Goal: Task Accomplishment & Management: Complete application form

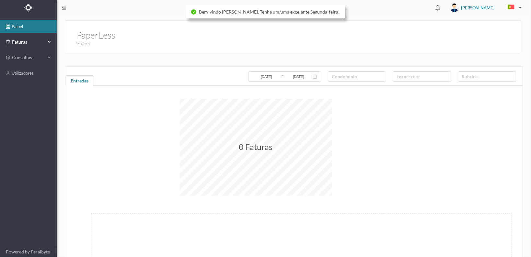
click at [22, 42] on span "Faturas" at bounding box center [28, 42] width 36 height 6
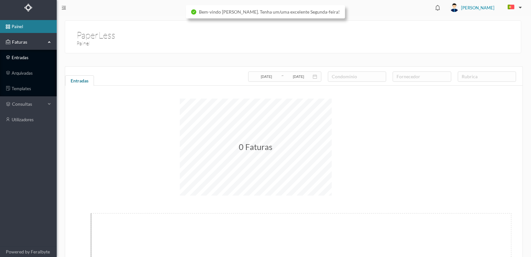
click at [17, 57] on link "entradas" at bounding box center [28, 57] width 57 height 13
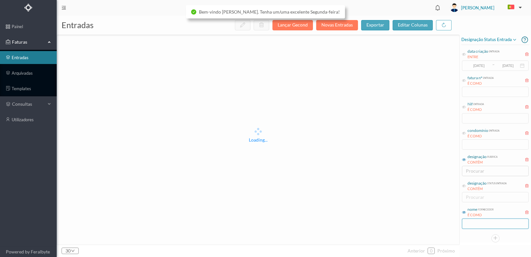
click at [482, 225] on input "text" at bounding box center [495, 224] width 67 height 10
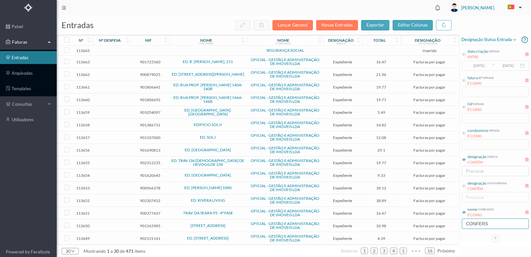
type input "CONFERSIG"
click at [464, 133] on icon at bounding box center [464, 133] width 4 height 4
click at [480, 146] on input "text" at bounding box center [495, 145] width 67 height 10
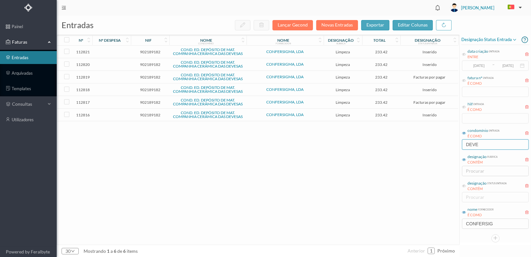
type input "DEVE"
click at [148, 113] on span "902189182" at bounding box center [149, 115] width 35 height 5
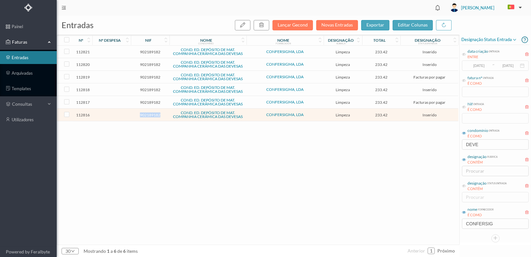
click at [148, 113] on span "902189182" at bounding box center [149, 115] width 35 height 5
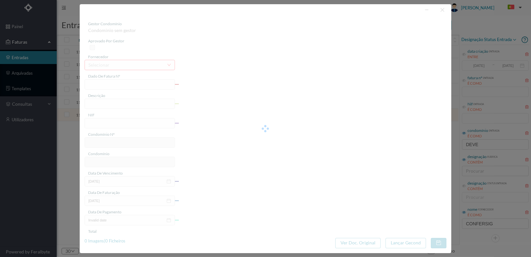
type input "FT 2025A1/80"
type input "LIMPEZA Setembro de 2025 Servicos de Limneza"
type input "902189182"
type input "[DATE]"
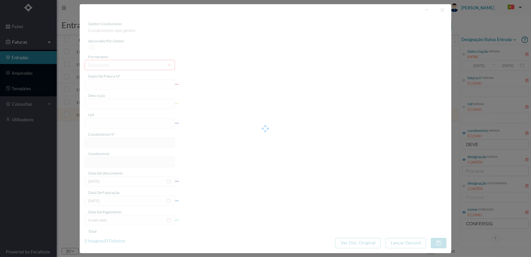
type input "[DATE]"
type input "233.42"
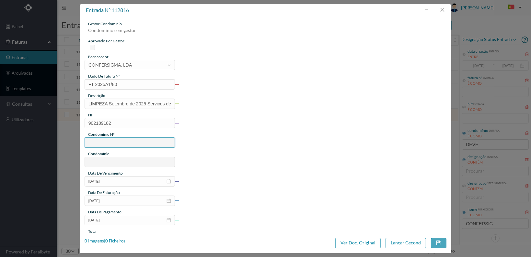
type input "694"
type input "COND. ED. DEPÓSITO DE MAT. COMPANHIA CERÂMICA DAS DEVESAS"
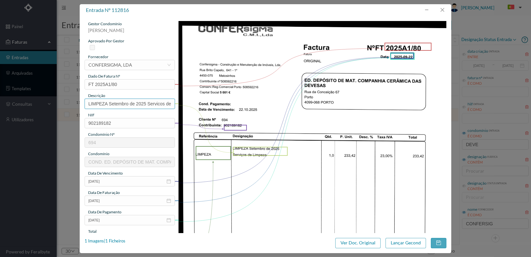
scroll to position [0, 18]
drag, startPoint x: 146, startPoint y: 104, endPoint x: 224, endPoint y: 105, distance: 77.7
click at [224, 105] on div "gestor condomínio [PERSON_NAME] aprovado por gestor fornecedor selecionar CONFE…" at bounding box center [266, 210] width 362 height 379
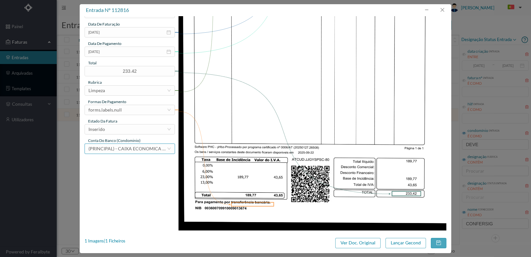
scroll to position [169, 0]
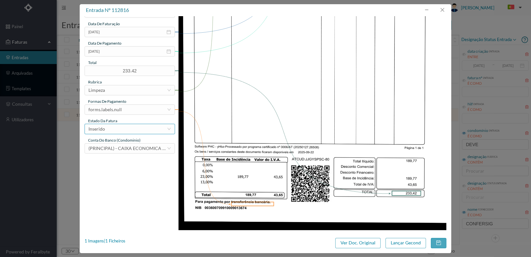
type input "LIMPEZA Setembro de 2025"
click at [140, 128] on div "Inserido" at bounding box center [127, 129] width 78 height 10
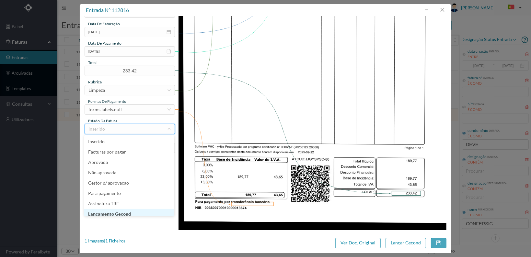
scroll to position [3, 0]
drag, startPoint x: 137, startPoint y: 212, endPoint x: 149, endPoint y: 174, distance: 39.8
click at [137, 212] on li "Lançamento Gecond" at bounding box center [129, 211] width 90 height 10
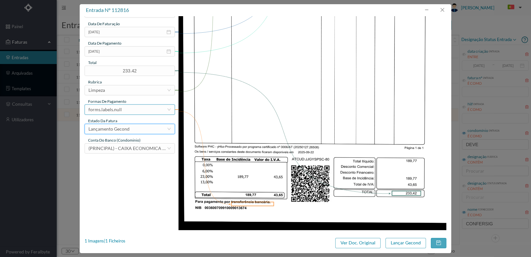
click at [148, 114] on div "forms.labels.null" at bounding box center [130, 110] width 90 height 10
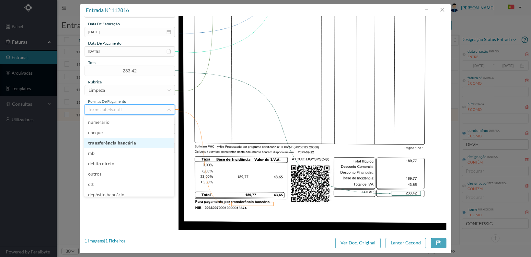
click at [136, 142] on li "transferência bancária" at bounding box center [129, 143] width 90 height 10
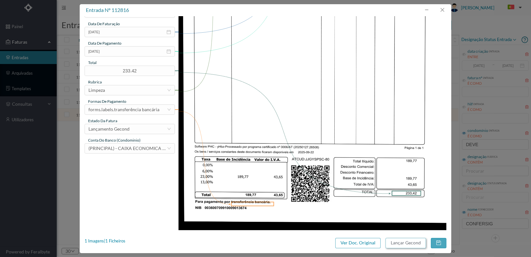
click at [406, 244] on button "Lançar Gecond" at bounding box center [405, 243] width 40 height 10
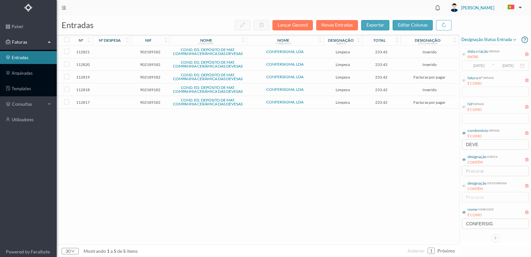
click at [150, 101] on span "902189182" at bounding box center [149, 102] width 35 height 5
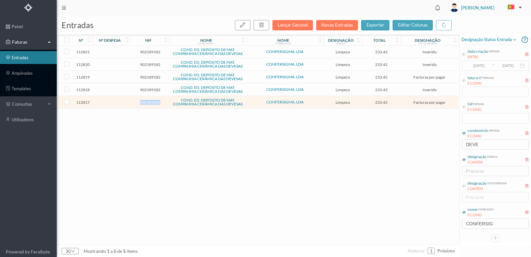
click at [150, 101] on span "902189182" at bounding box center [149, 102] width 35 height 5
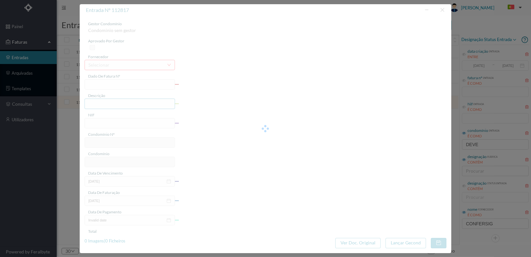
type input "FT 2025A1/79"
type input "LIMPEZA Agosto de 2025 [GEOGRAPHIC_DATA] da Limmanagva"
type input "902189182"
type input "[DATE]"
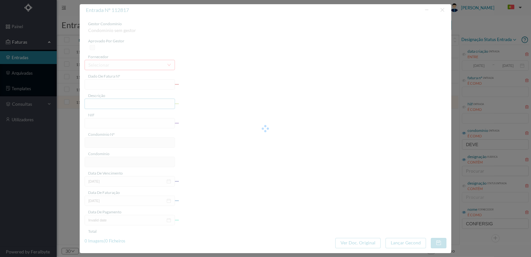
type input "[DATE]"
type input "233.42"
type input "694"
type input "COND. ED. DEPÓSITO DE MAT. COMPANHIA CERÂMICA DAS DEVESAS"
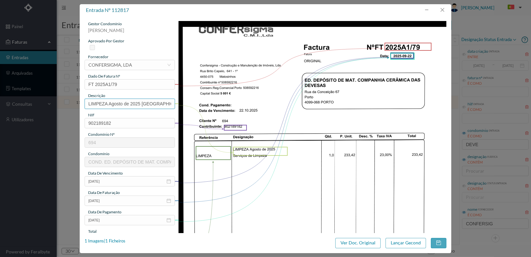
scroll to position [0, 24]
drag, startPoint x: 142, startPoint y: 103, endPoint x: 205, endPoint y: 103, distance: 63.1
click at [205, 103] on div "gestor condomínio [PERSON_NAME] aprovado por gestor fornecedor selecionar CONFE…" at bounding box center [266, 210] width 362 height 379
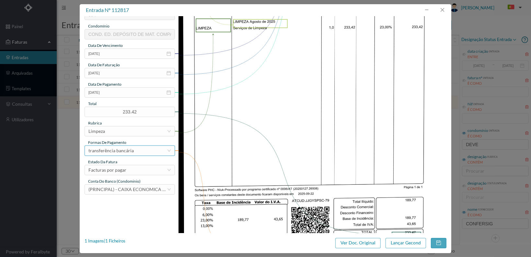
scroll to position [130, 0]
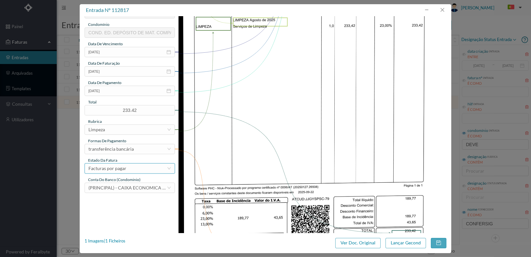
type input "LIMPEZA Agosto de 2025"
click at [146, 170] on div "Facturas por pagar" at bounding box center [127, 169] width 78 height 10
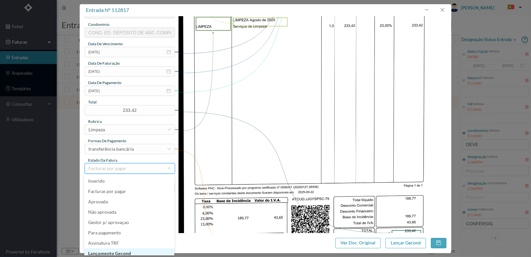
scroll to position [3, 0]
click at [131, 250] on li "Lançamento Gecond" at bounding box center [129, 250] width 90 height 10
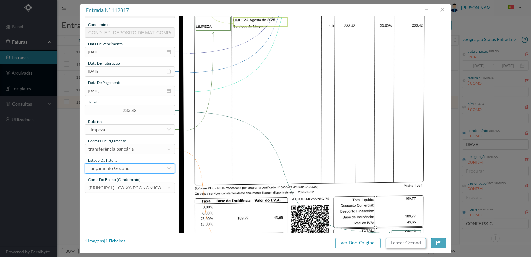
click at [405, 246] on button "Lançar Gecond" at bounding box center [405, 243] width 40 height 10
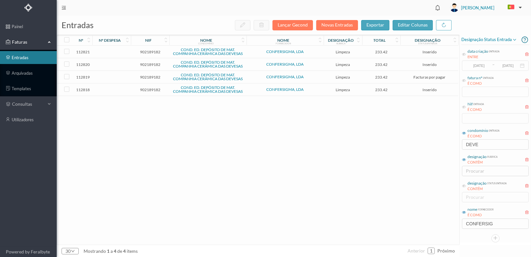
click at [155, 86] on td "902189182" at bounding box center [150, 90] width 39 height 13
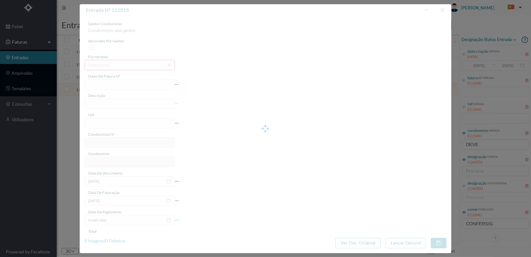
type input "FT 2025A1/78"
type input "LIMPEZA Julho de 2025"
type input "902189182"
type input "[DATE]"
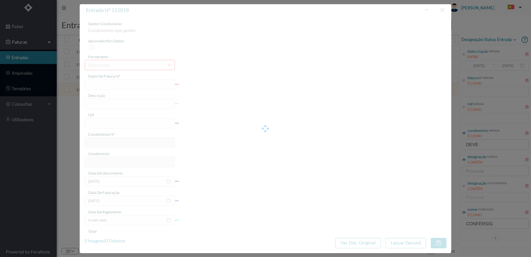
type input "[DATE]"
type input "233.42"
type input "694"
type input "COND. ED. DEPÓSITO DE MAT. COMPANHIA CERÂMICA DAS DEVESAS"
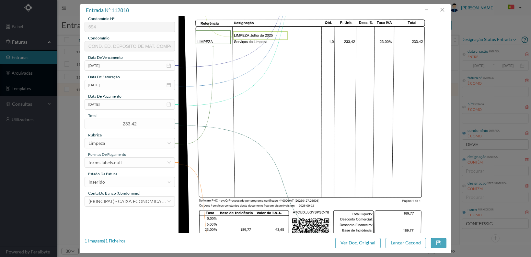
scroll to position [162, 0]
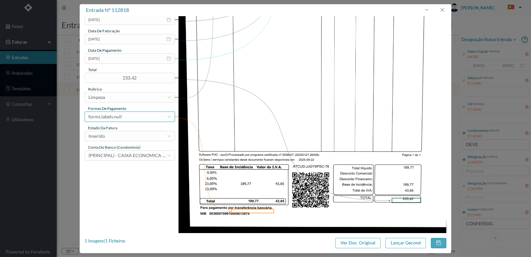
click at [148, 118] on div "forms.labels.null" at bounding box center [127, 117] width 78 height 10
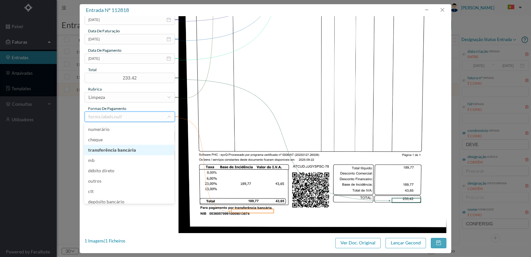
click at [133, 149] on li "transferência bancária" at bounding box center [129, 150] width 90 height 10
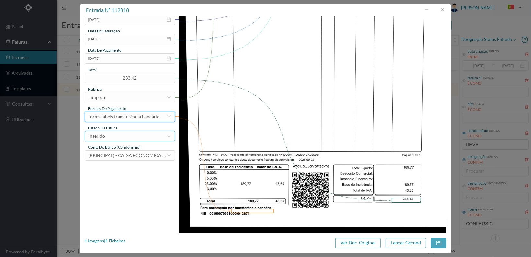
click at [141, 136] on div "Inserido" at bounding box center [127, 136] width 78 height 10
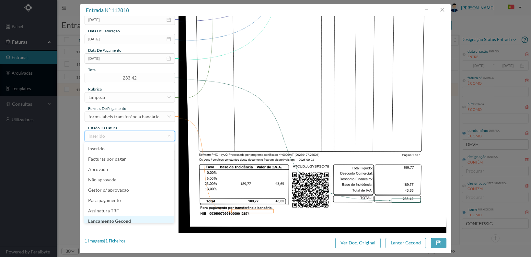
scroll to position [3, 0]
drag, startPoint x: 130, startPoint y: 217, endPoint x: 168, endPoint y: 217, distance: 38.2
click at [131, 217] on li "Lançamento Gecond" at bounding box center [129, 218] width 90 height 10
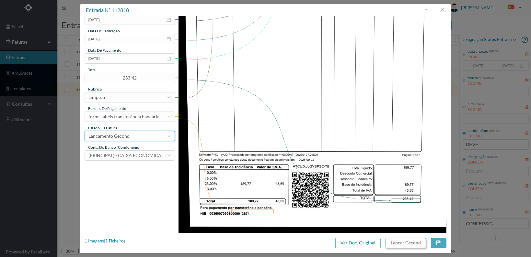
click at [406, 245] on button "Lançar Gecond" at bounding box center [405, 243] width 40 height 10
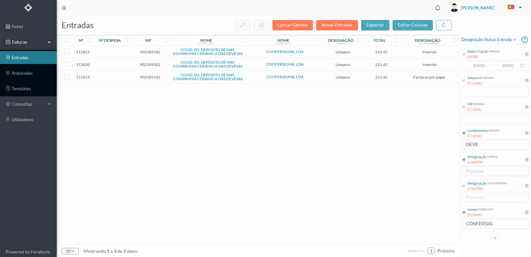
click at [157, 75] on span "902189182" at bounding box center [149, 77] width 35 height 5
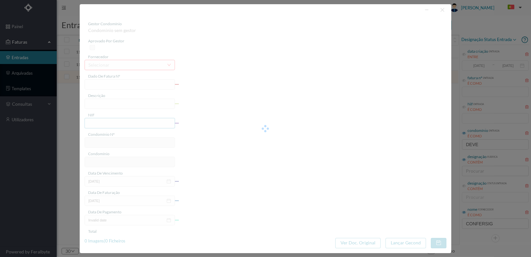
type input "FT 2025A1/77"
type input "LIMPEZA Junho de 2025"
type input "902189182"
type input "[DATE]"
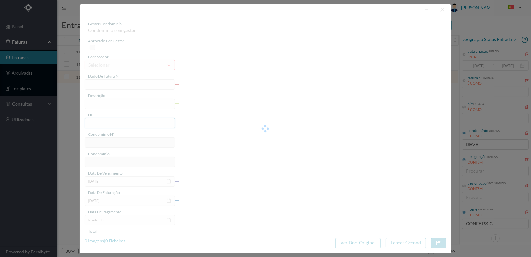
type input "[DATE]"
type input "233.42"
type input "694"
type input "COND. ED. DEPÓSITO DE MAT. COMPANHIA CERÂMICA DAS DEVESAS"
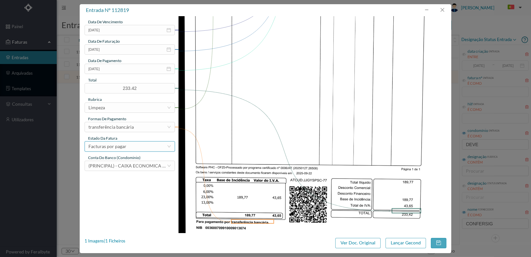
scroll to position [162, 0]
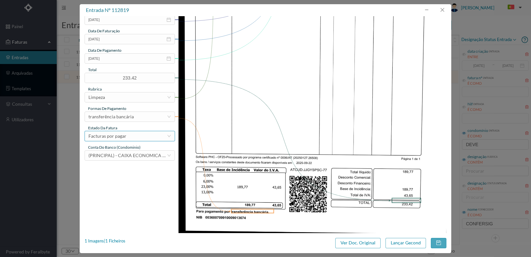
click at [145, 136] on div "Facturas por pagar" at bounding box center [127, 136] width 78 height 10
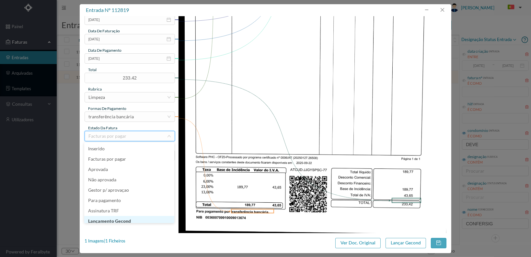
scroll to position [3, 0]
click at [143, 219] on li "Lançamento Gecond" at bounding box center [129, 218] width 90 height 10
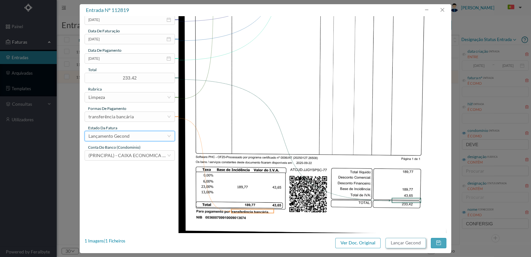
click at [407, 244] on button "Lançar Gecond" at bounding box center [405, 243] width 40 height 10
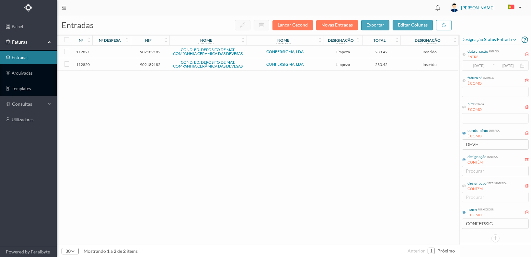
click at [153, 64] on span "902189182" at bounding box center [149, 64] width 35 height 5
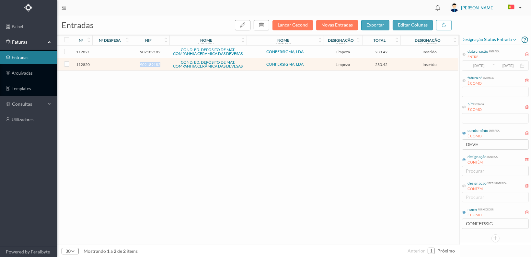
click at [153, 64] on span "902189182" at bounding box center [149, 64] width 35 height 5
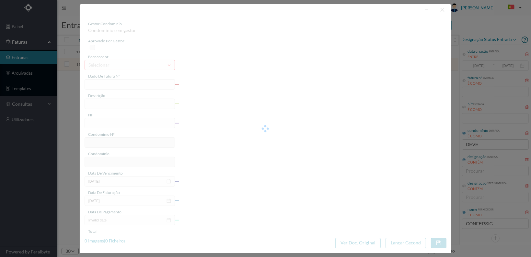
type input "FT 2025A1/76"
type input "LIMPEZA Maio de 2025 Cervicos da | imnaza"
type input "902189182"
type input "[DATE]"
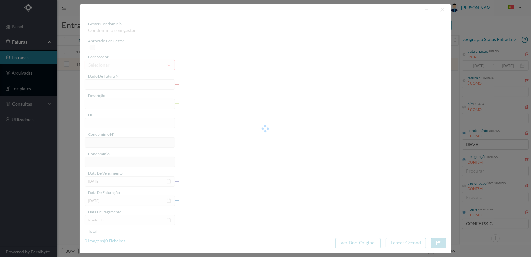
type input "[DATE]"
type input "233.42"
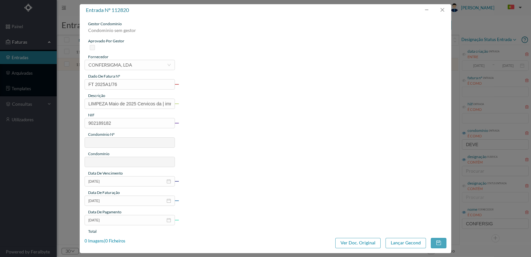
type input "694"
type input "COND. ED. DEPÓSITO DE MAT. COMPANHIA CERÂMICA DAS DEVESAS"
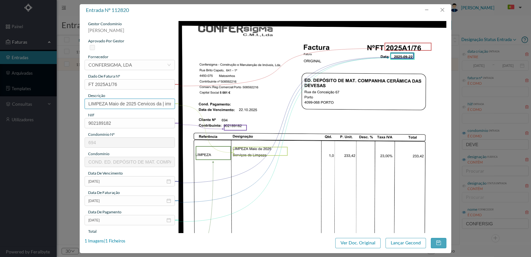
scroll to position [0, 9]
drag, startPoint x: 137, startPoint y: 104, endPoint x: 229, endPoint y: 103, distance: 92.0
click at [229, 103] on div "gestor condomínio [PERSON_NAME] aprovado por gestor fornecedor selecionar CONFE…" at bounding box center [266, 210] width 362 height 379
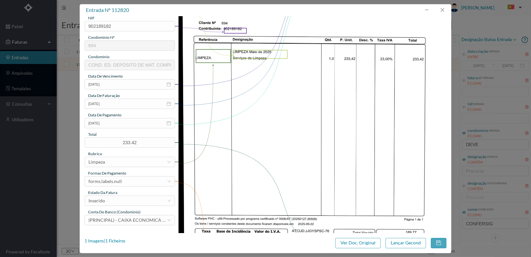
scroll to position [130, 0]
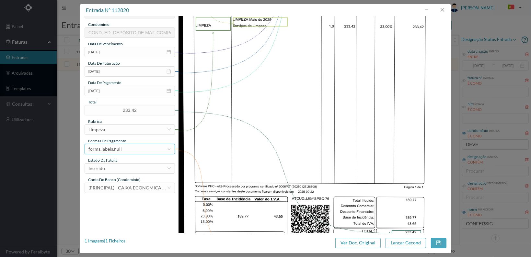
type input "LIMPEZA Maio de 2025"
drag, startPoint x: 145, startPoint y: 147, endPoint x: 143, endPoint y: 140, distance: 6.8
click at [145, 147] on div "forms.labels.null" at bounding box center [127, 149] width 78 height 10
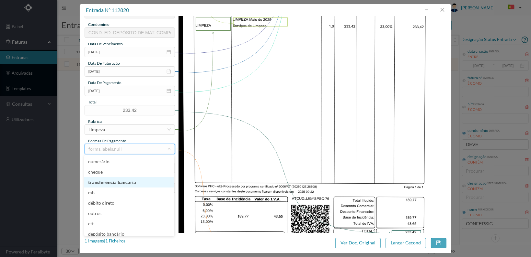
click at [132, 181] on li "transferência bancária" at bounding box center [129, 182] width 90 height 10
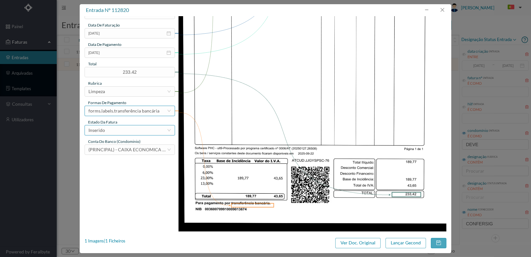
scroll to position [169, 0]
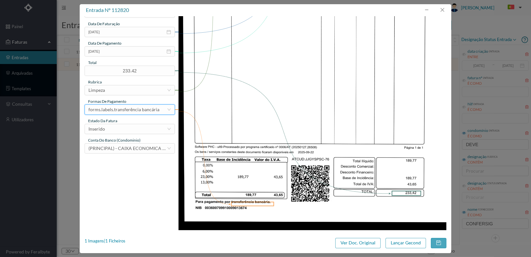
click at [151, 134] on div "gestor condomínio [PERSON_NAME] aprovado por gestor fornecedor selecionar CONFE…" at bounding box center [130, 3] width 90 height 302
click at [151, 127] on div "Inserido" at bounding box center [127, 129] width 78 height 10
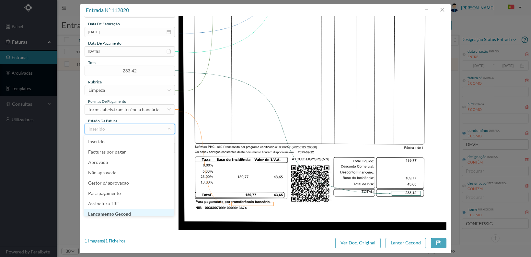
scroll to position [3, 0]
click at [133, 210] on li "Lançamento Gecond" at bounding box center [129, 211] width 90 height 10
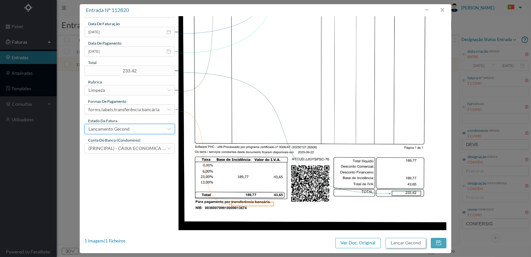
click at [405, 243] on button "Lançar Gecond" at bounding box center [405, 243] width 40 height 10
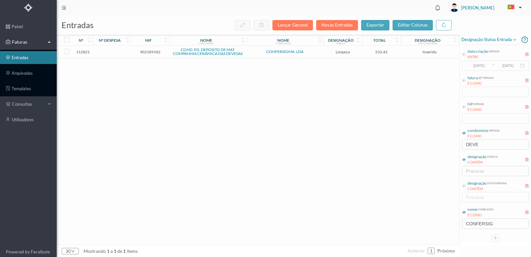
click at [147, 50] on span "902189182" at bounding box center [149, 52] width 35 height 5
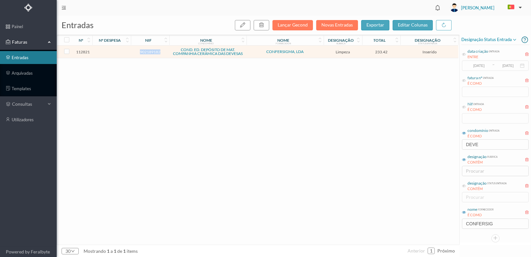
click at [147, 50] on span "902189182" at bounding box center [149, 52] width 35 height 5
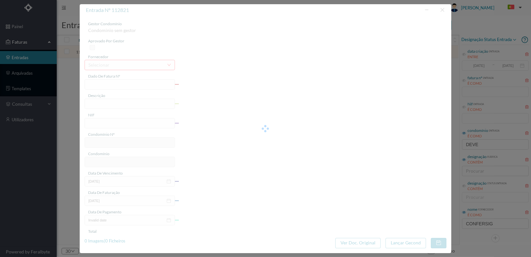
type input "FT 2025A1/75"
type input "LIMPEZA Abril de 2025 a"
type input "902189182"
type input "[DATE]"
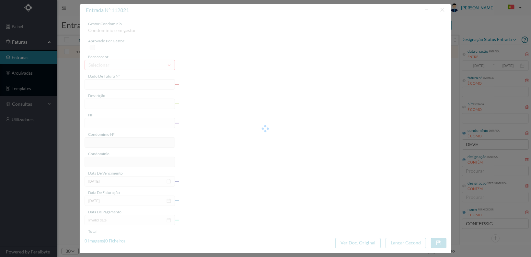
type input "[DATE]"
type input "233.42"
type input "694"
type input "COND. ED. DEPÓSITO DE MAT. COMPANHIA CERÂMICA DAS DEVESAS"
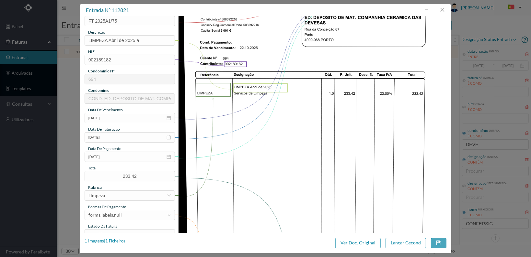
scroll to position [65, 0]
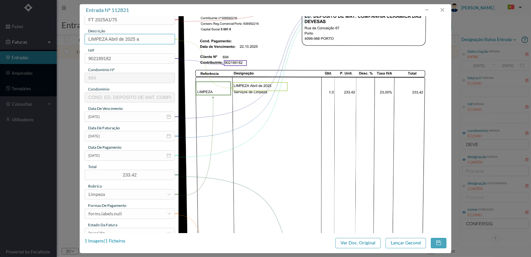
drag, startPoint x: 136, startPoint y: 38, endPoint x: 154, endPoint y: 39, distance: 17.5
click at [154, 39] on input "LIMPEZA Abril de 2025 a" at bounding box center [130, 39] width 90 height 10
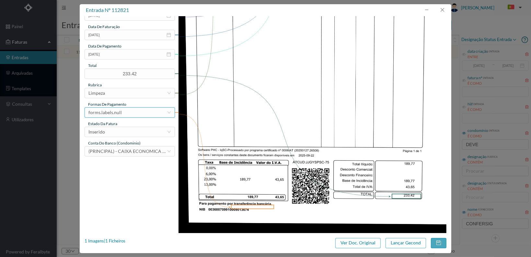
scroll to position [169, 0]
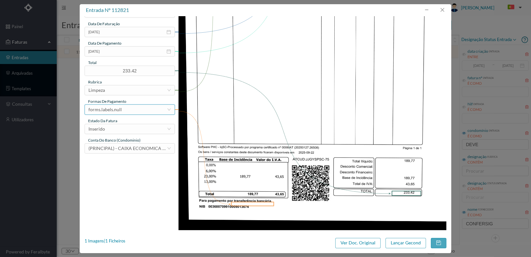
type input "LIMPEZA Abril de 2025"
click at [152, 108] on div "forms.labels.null" at bounding box center [127, 110] width 78 height 10
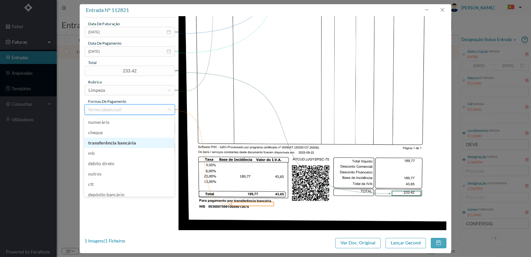
click at [138, 143] on li "transferência bancária" at bounding box center [129, 143] width 90 height 10
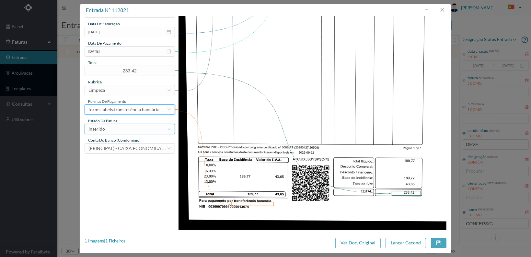
click at [142, 130] on div "Inserido" at bounding box center [127, 129] width 78 height 10
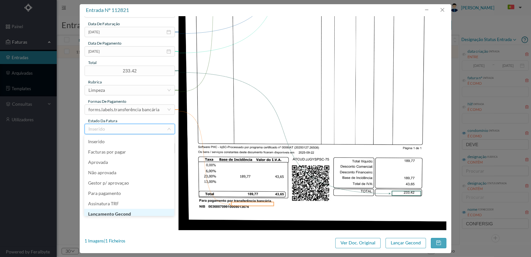
scroll to position [3, 0]
drag, startPoint x: 137, startPoint y: 209, endPoint x: 159, endPoint y: 209, distance: 22.0
click at [138, 209] on li "Lançamento Gecond" at bounding box center [129, 211] width 90 height 10
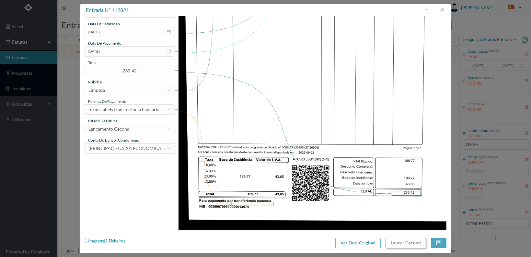
click at [400, 243] on button "Lançar Gecond" at bounding box center [405, 243] width 40 height 10
